Goal: Task Accomplishment & Management: Use online tool/utility

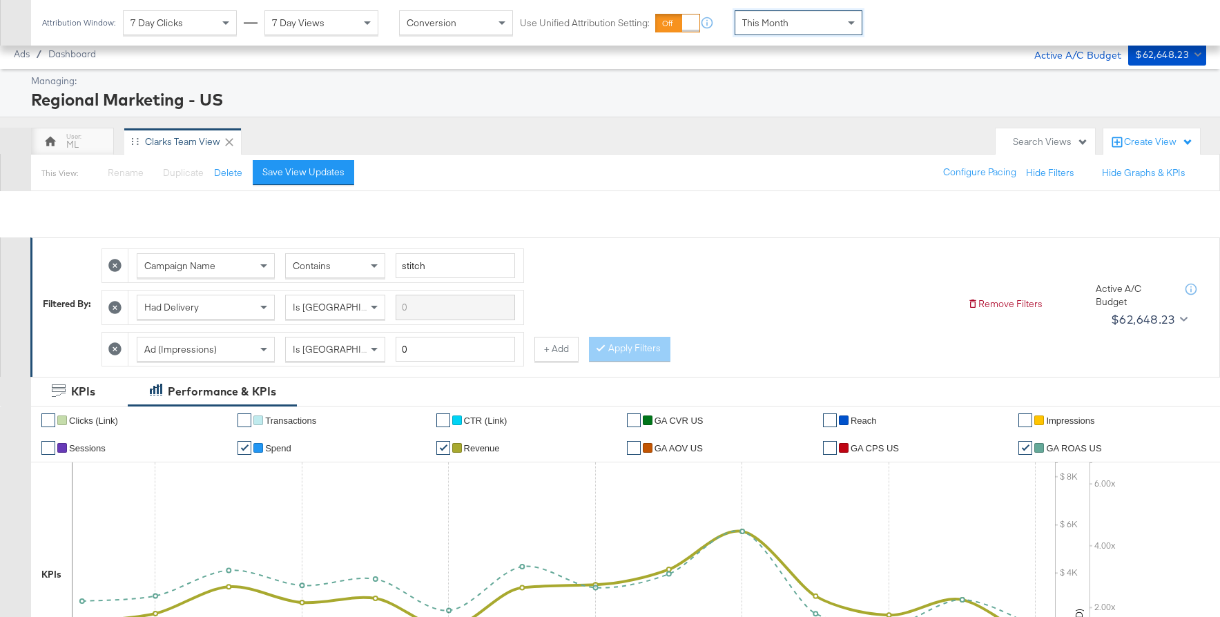
scroll to position [651, 0]
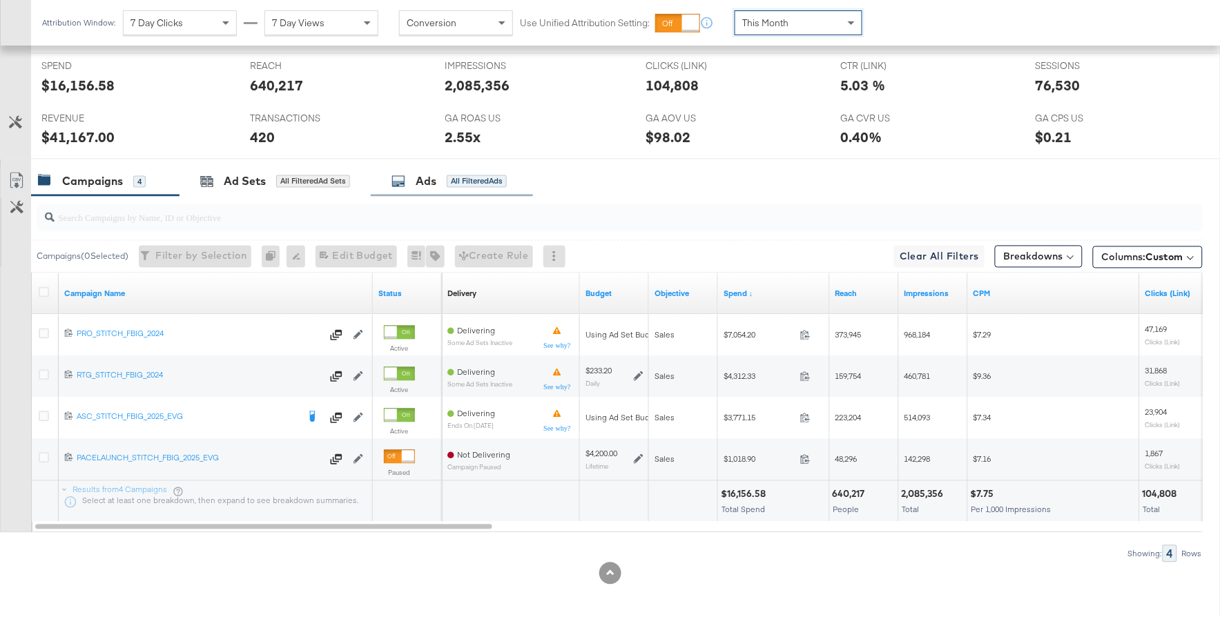
click at [415, 187] on div "Ads All Filtered Ads" at bounding box center [449, 182] width 115 height 16
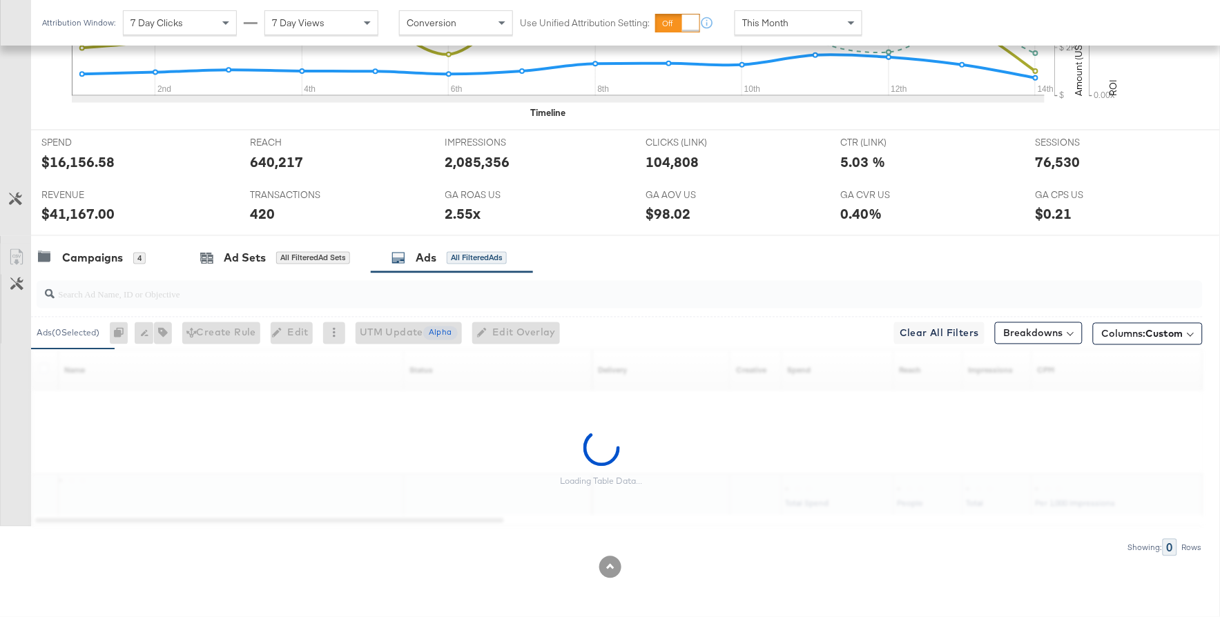
scroll to position [575, 0]
click at [391, 221] on div "420" at bounding box center [337, 214] width 174 height 20
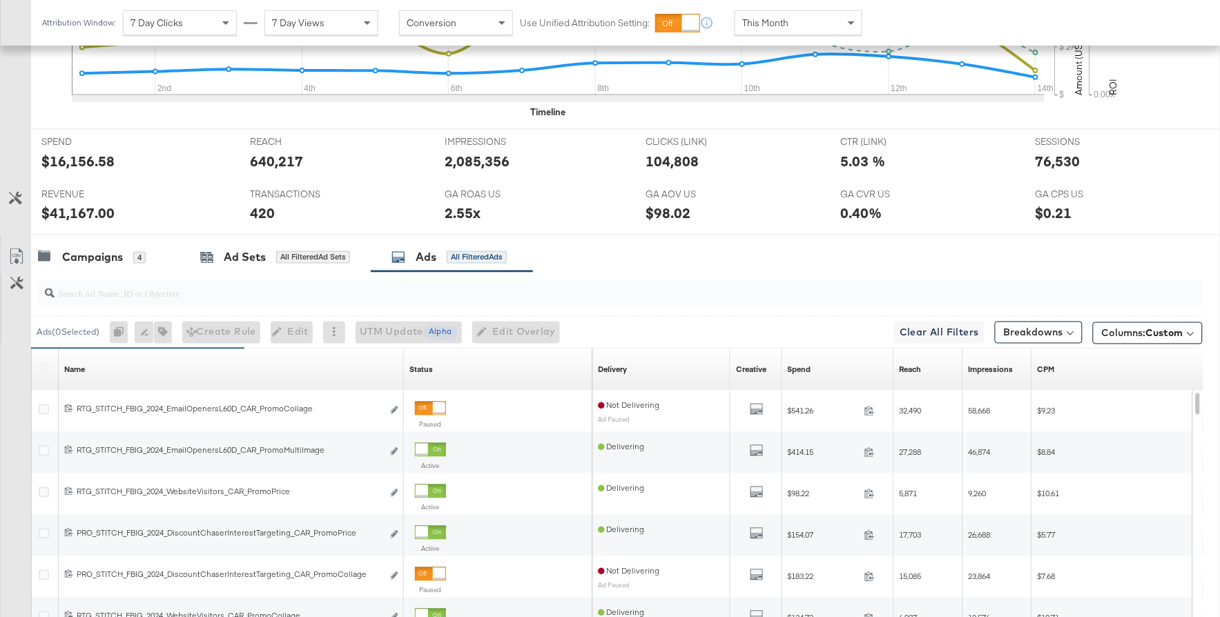
scroll to position [651, 0]
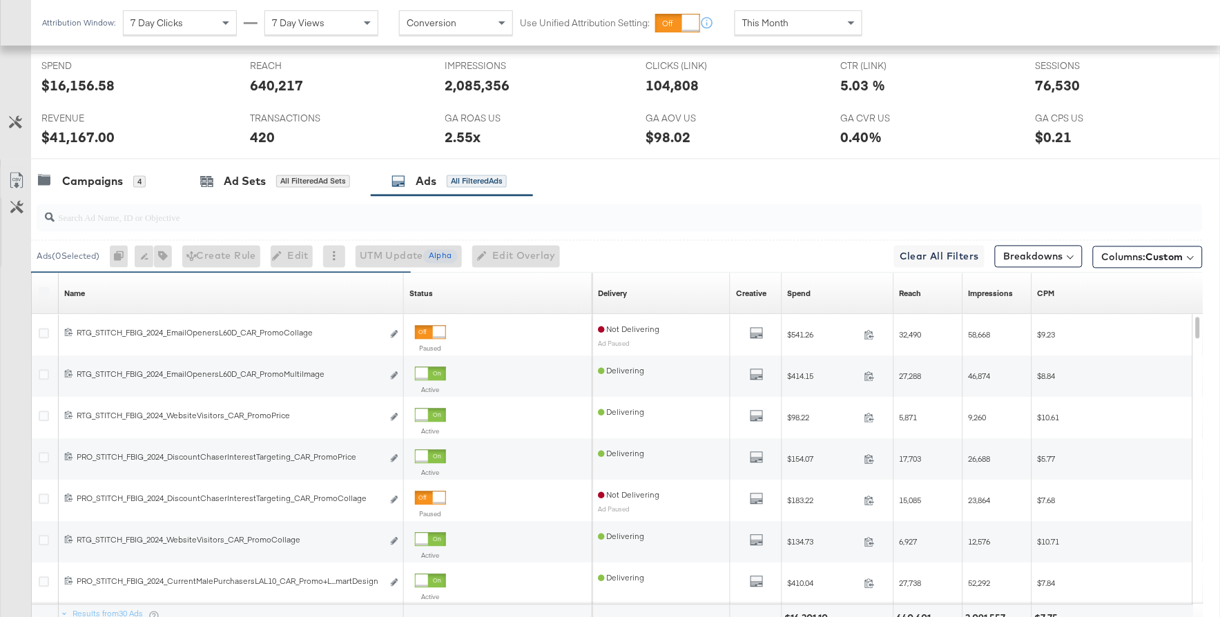
click at [285, 218] on input "search" at bounding box center [576, 212] width 1042 height 27
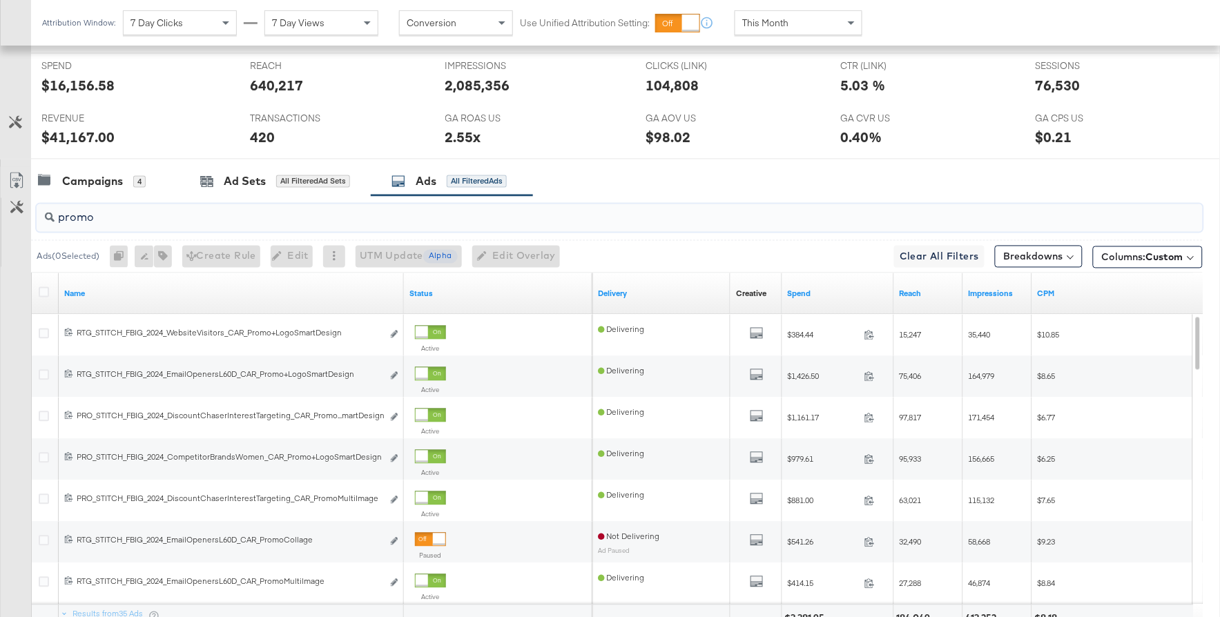
type input "promo"
click at [91, 186] on div "Campaigns" at bounding box center [92, 182] width 61 height 16
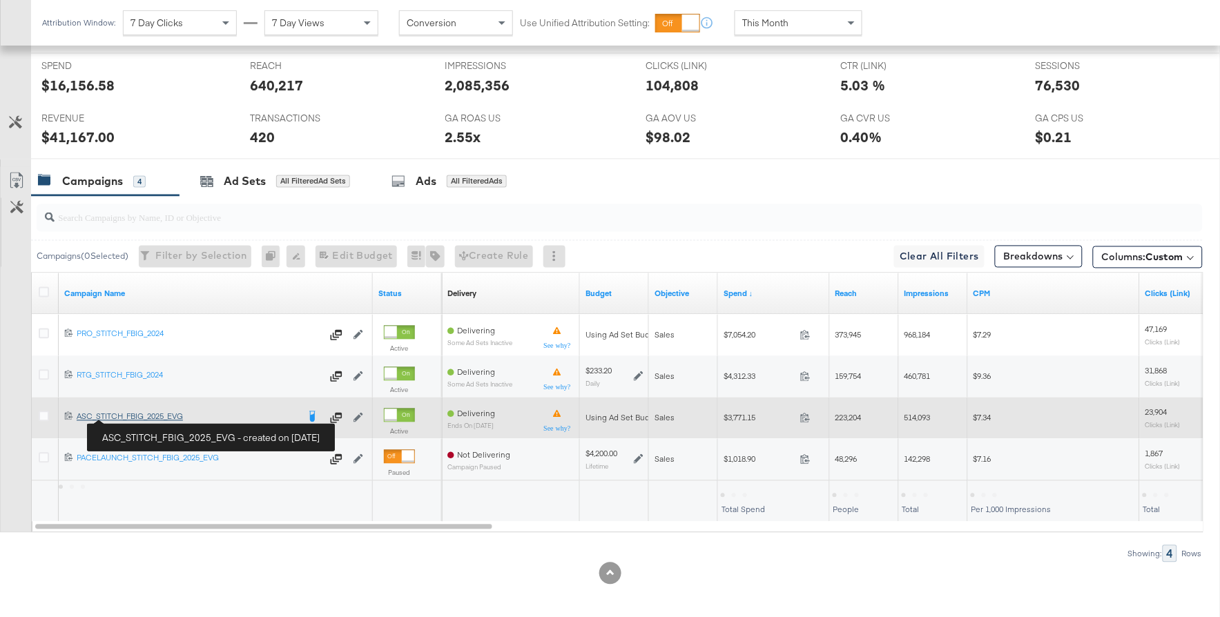
click at [139, 418] on div "ASC_STITCH_FBIG_2025_EVG ASC_STITCH_FBIG_2025_EVG" at bounding box center [187, 417] width 221 height 11
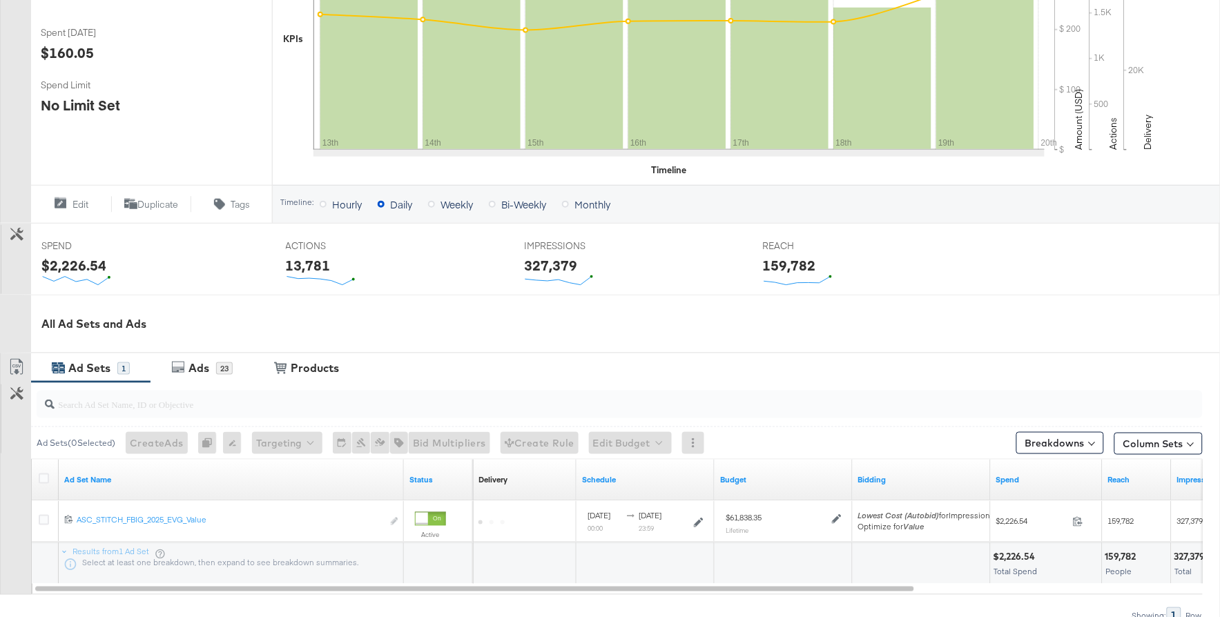
scroll to position [439, 0]
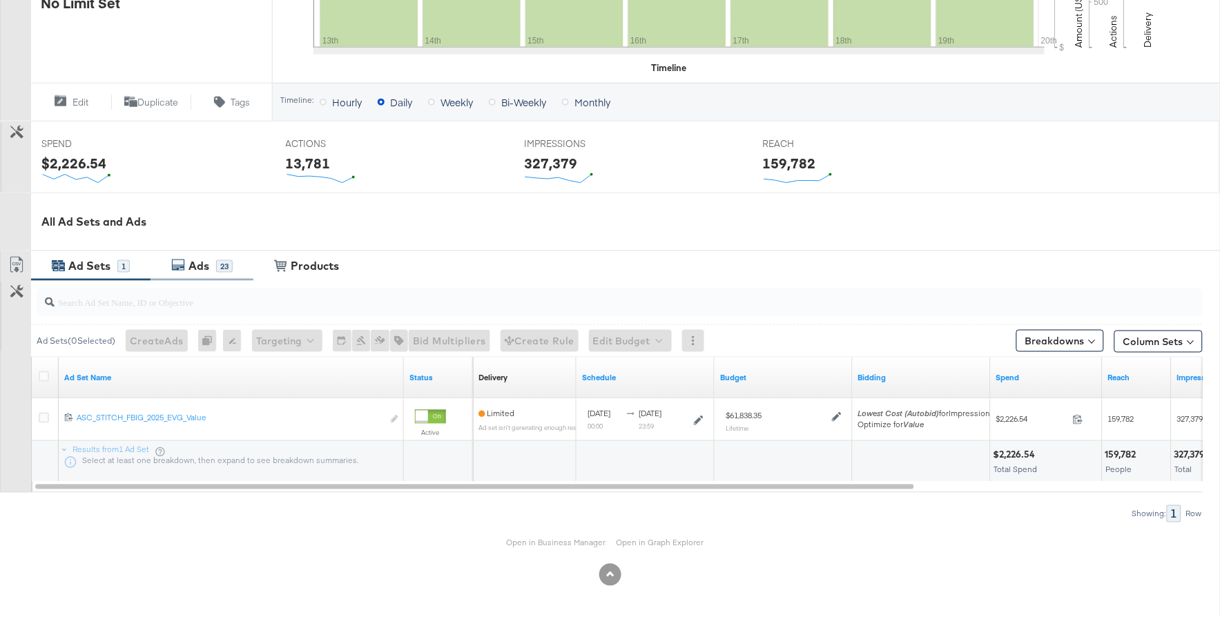
click at [193, 265] on div "Ads" at bounding box center [199, 266] width 21 height 16
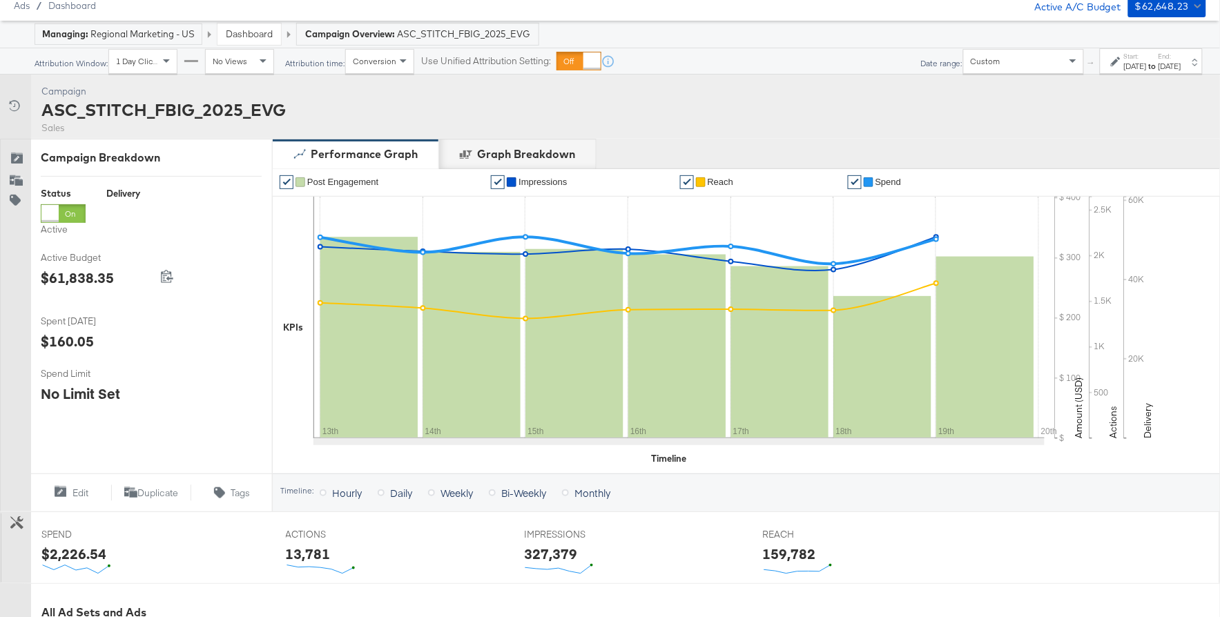
scroll to position [0, 0]
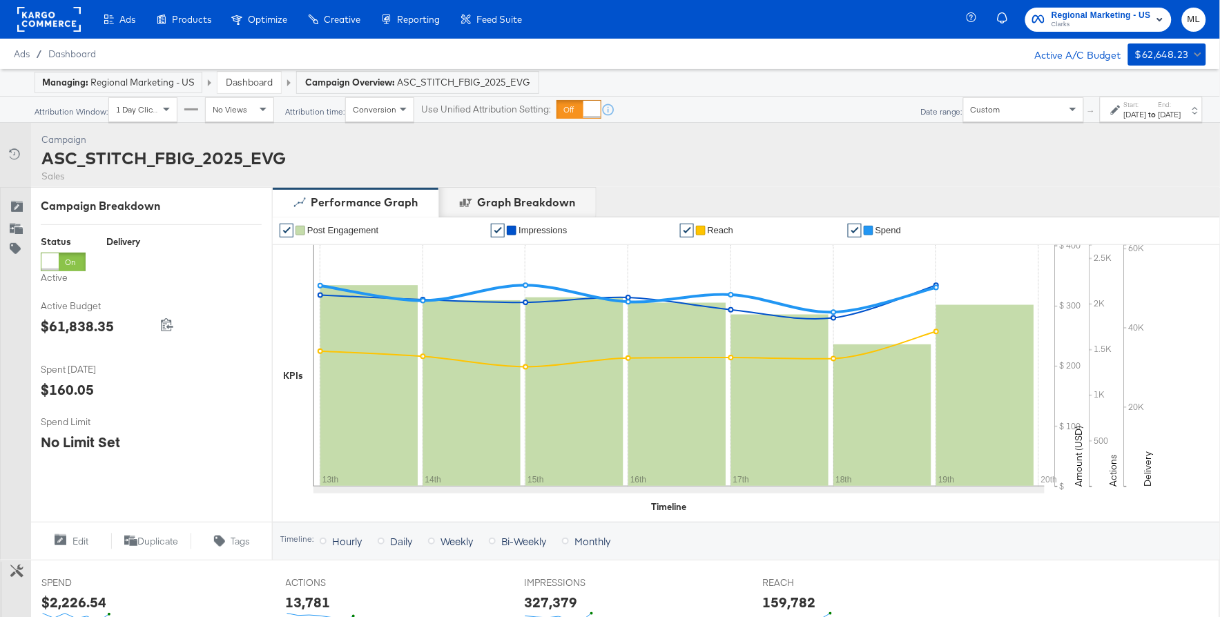
click at [1124, 108] on label "Start:" at bounding box center [1135, 104] width 23 height 9
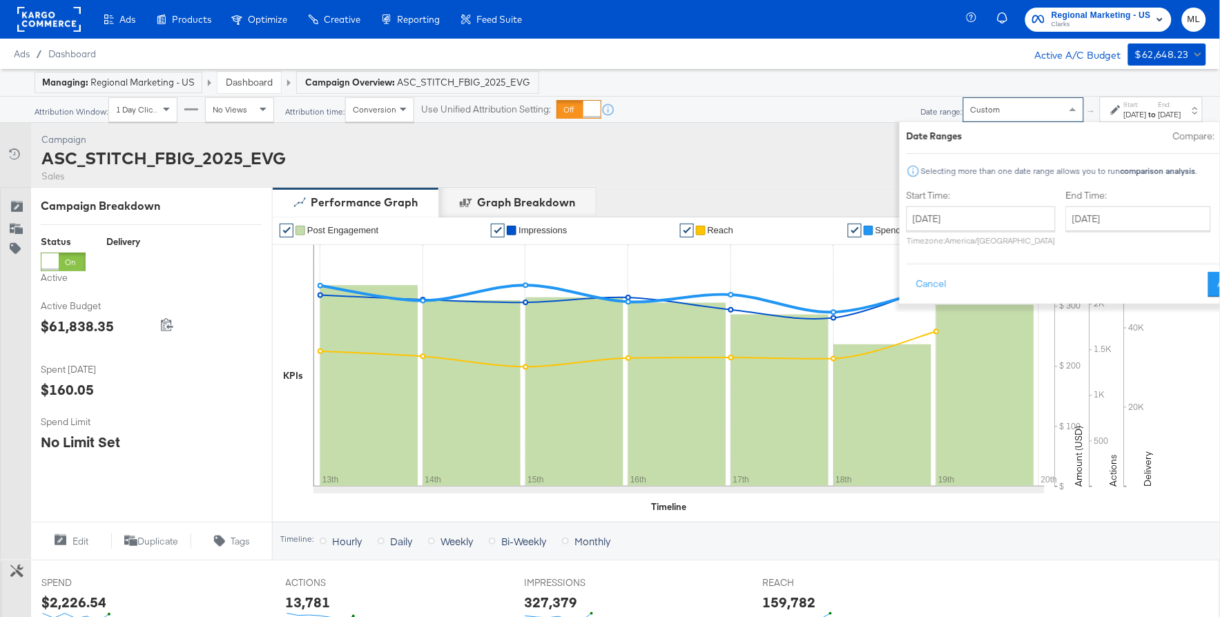
click at [982, 113] on div "Custom" at bounding box center [1023, 109] width 119 height 23
click at [1147, 119] on strong "to" at bounding box center [1153, 114] width 12 height 10
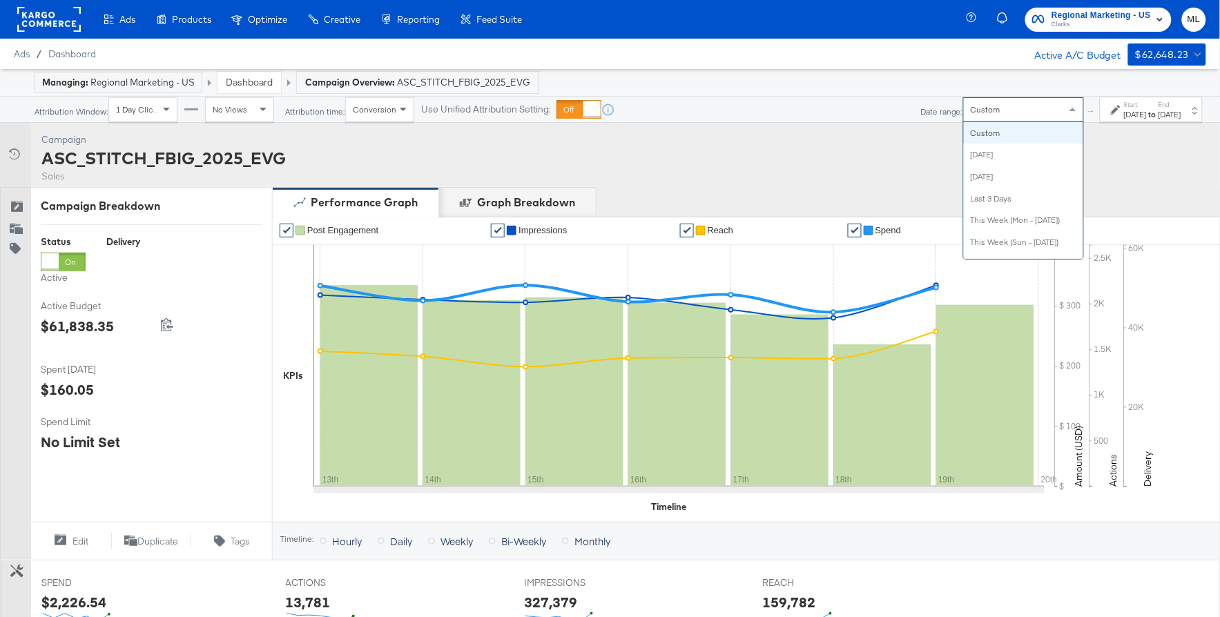
click at [965, 114] on div "Custom" at bounding box center [1023, 109] width 119 height 23
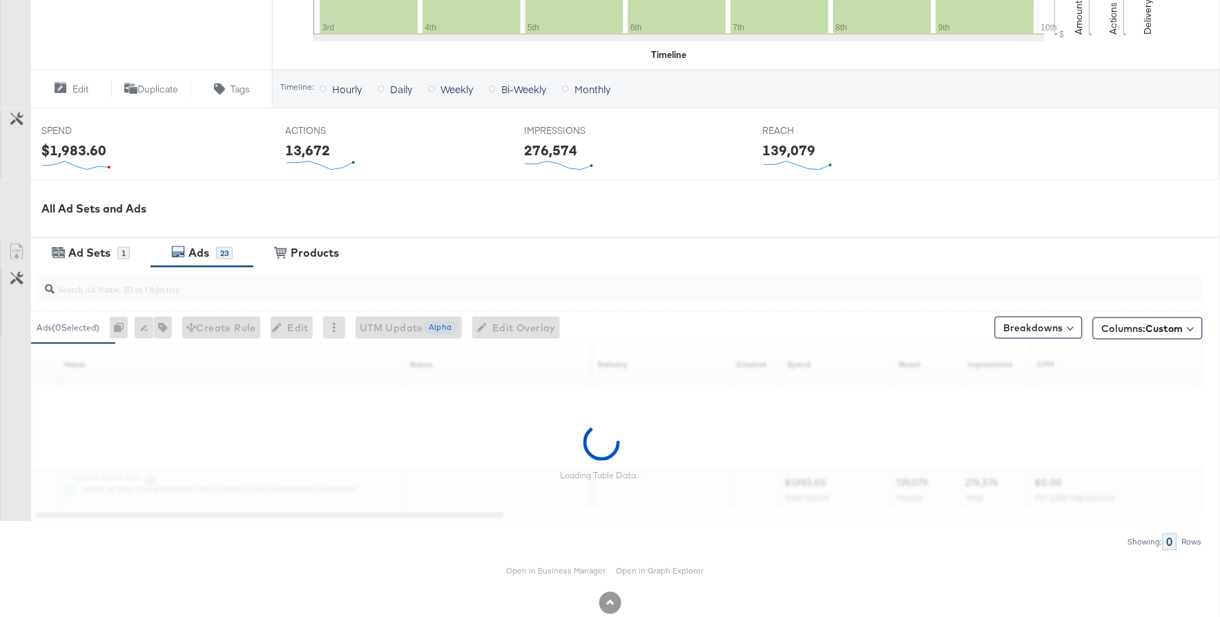
scroll to position [480, 0]
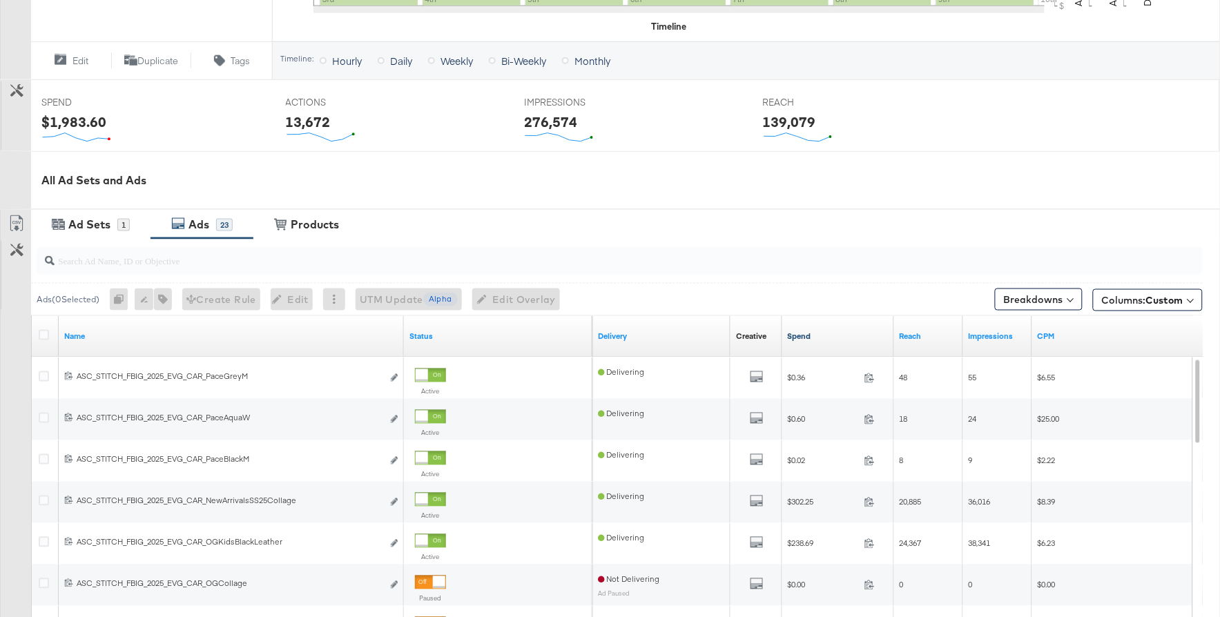
click at [805, 331] on link "Spend" at bounding box center [838, 336] width 101 height 11
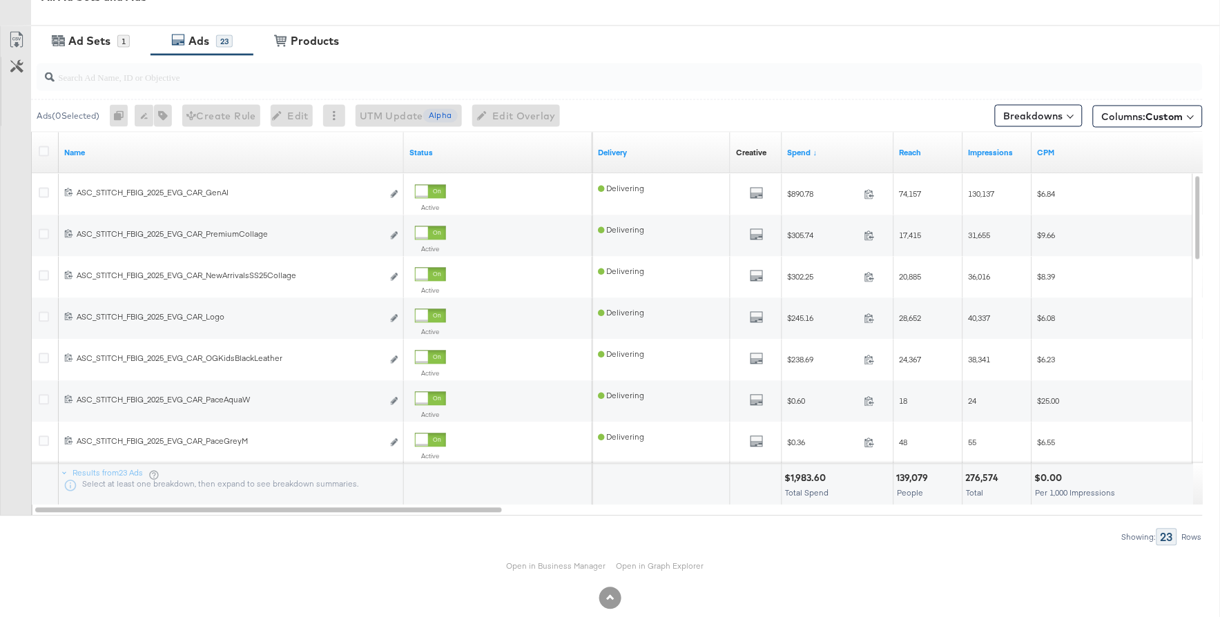
scroll to position [664, 0]
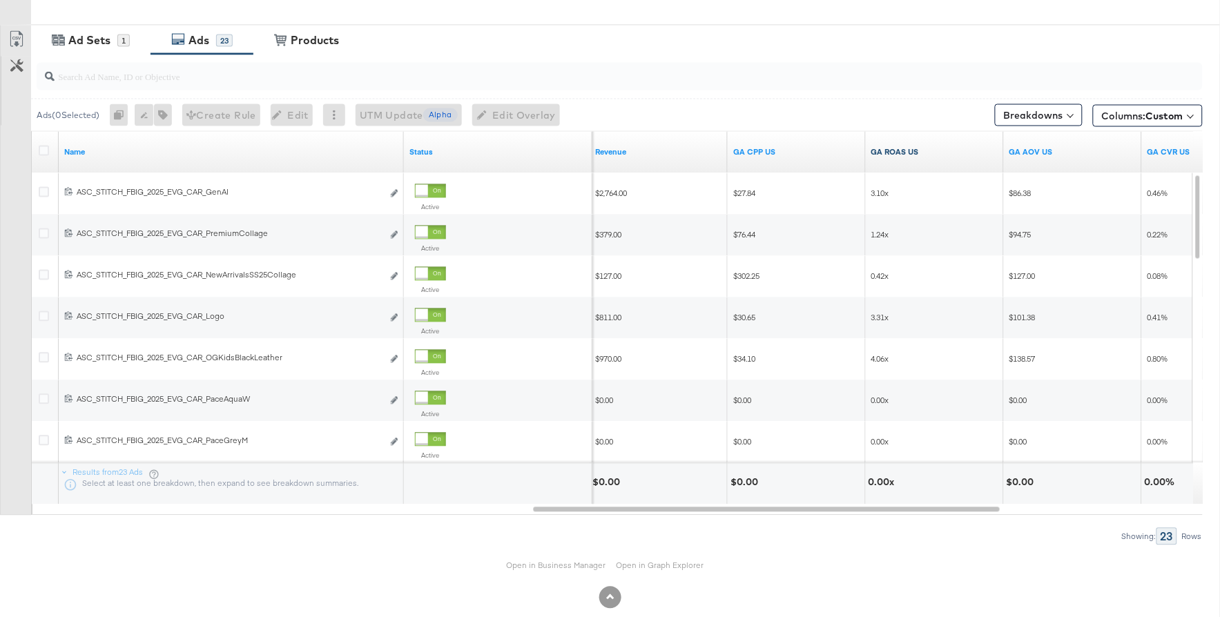
click at [894, 151] on link "GA ROAS US" at bounding box center [935, 152] width 127 height 11
